Goal: Register for event/course

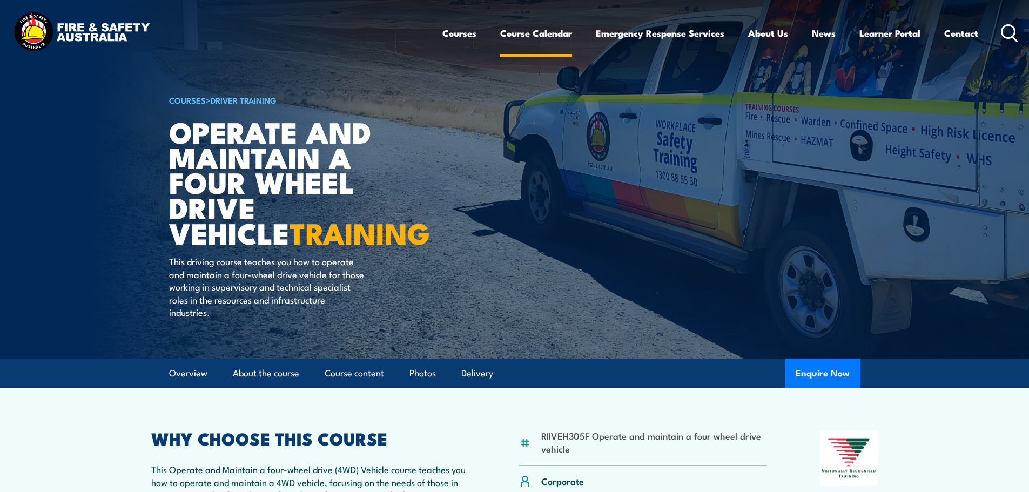
click at [550, 34] on link "Course Calendar" at bounding box center [536, 33] width 72 height 29
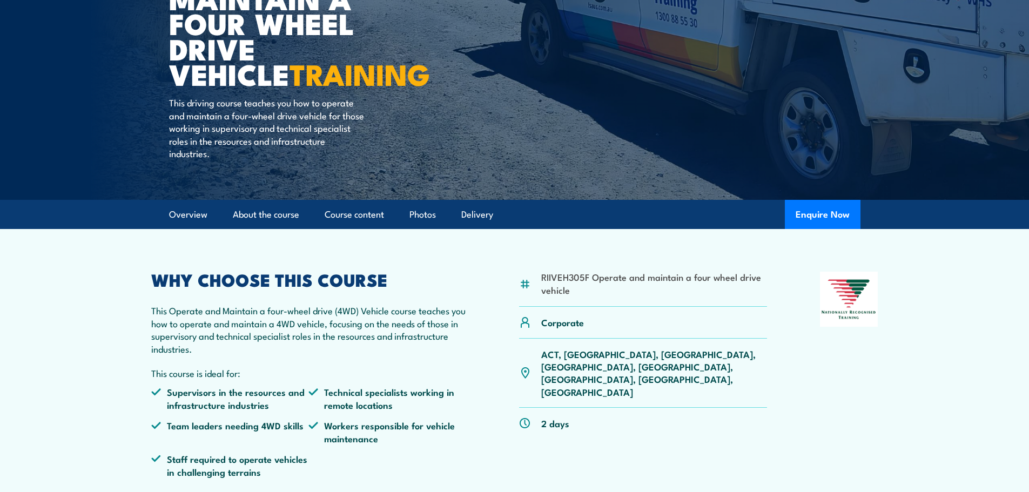
scroll to position [69, 0]
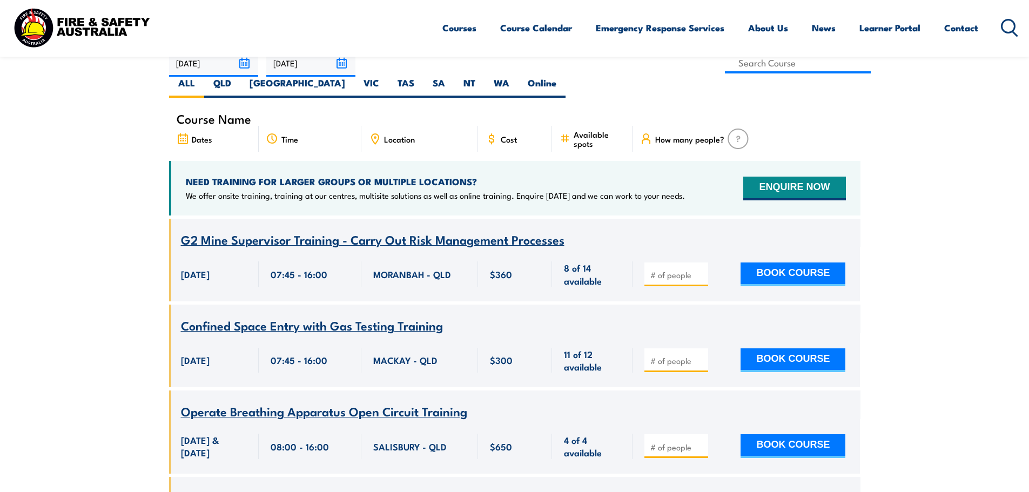
scroll to position [324, 0]
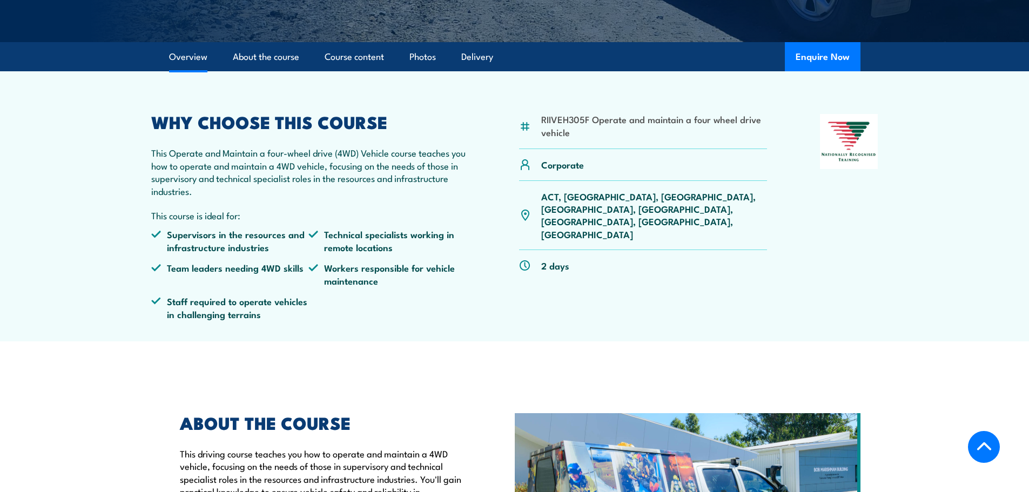
scroll to position [323, 0]
